Goal: Task Accomplishment & Management: Use online tool/utility

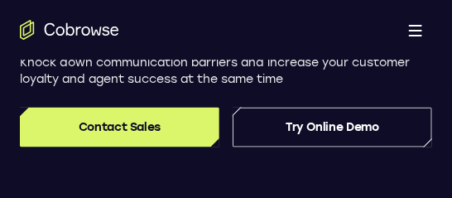
scroll to position [336, 0]
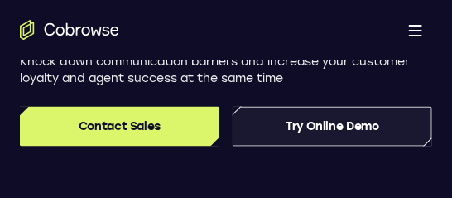
click at [286, 123] on link "Try Online Demo" at bounding box center [333, 127] width 200 height 40
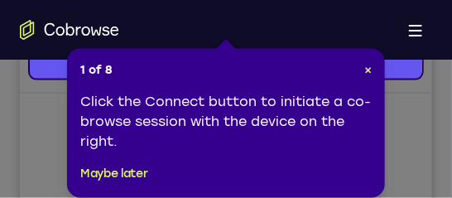
scroll to position [416, 0]
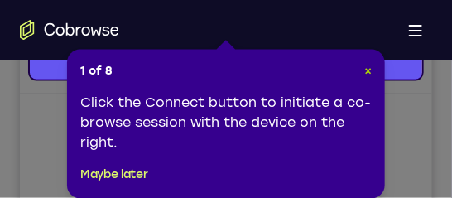
click at [366, 73] on span "×" at bounding box center [368, 71] width 7 height 14
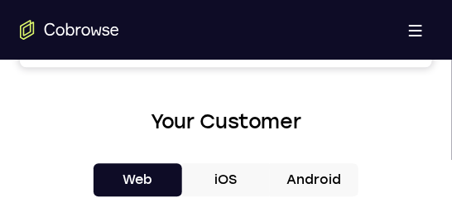
scroll to position [687, 0]
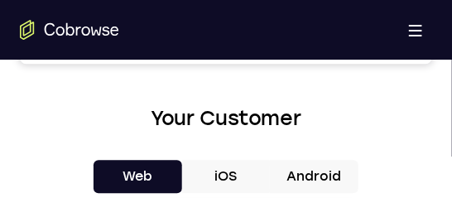
click at [309, 181] on button "Android" at bounding box center [314, 176] width 89 height 33
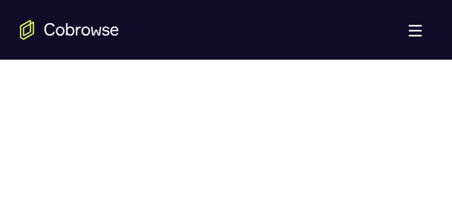
scroll to position [1056, 0]
click at [355, 121] on div at bounding box center [226, 92] width 413 height 510
